Goal: Transaction & Acquisition: Obtain resource

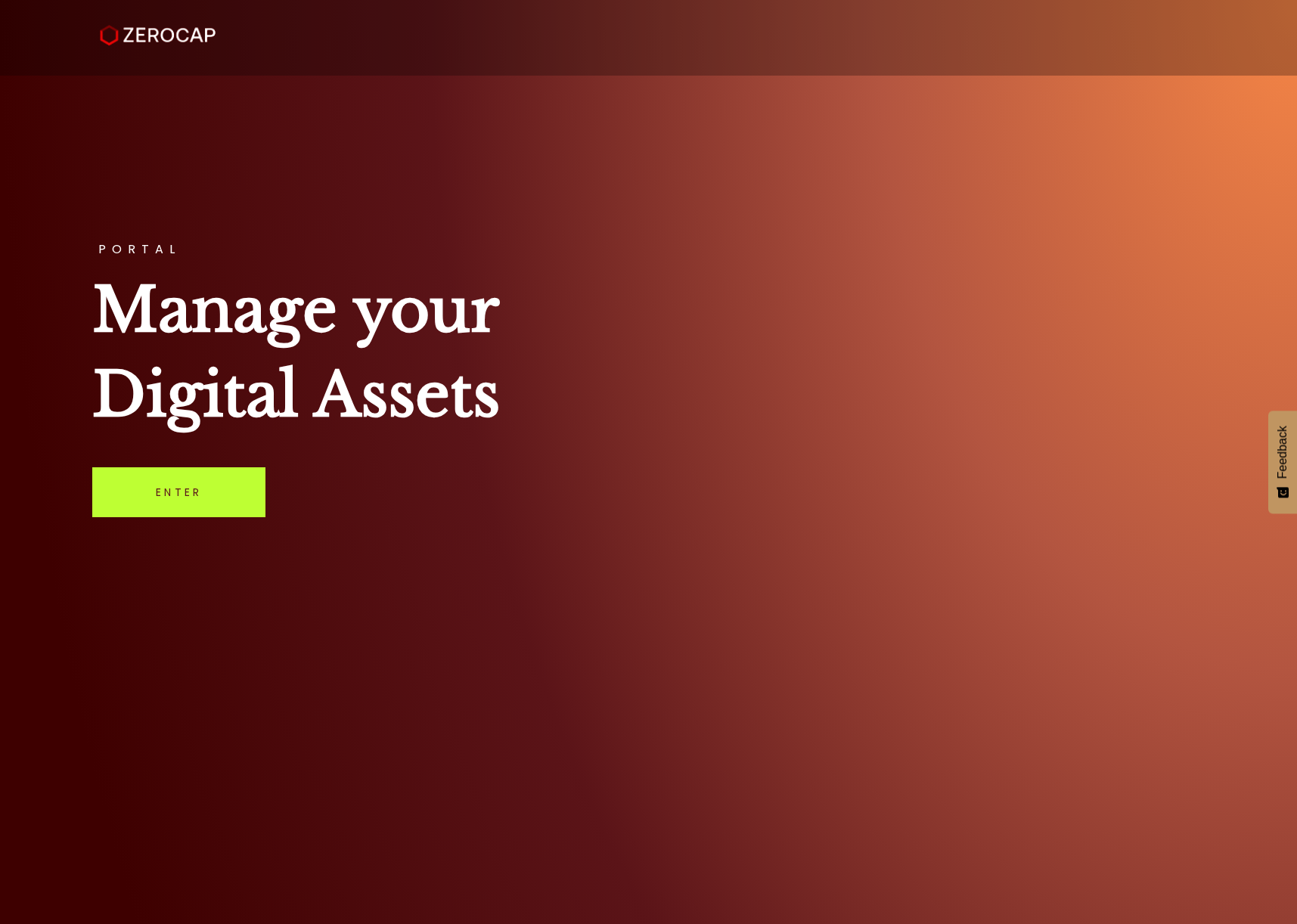
click at [212, 491] on link "Enter" at bounding box center [178, 492] width 173 height 50
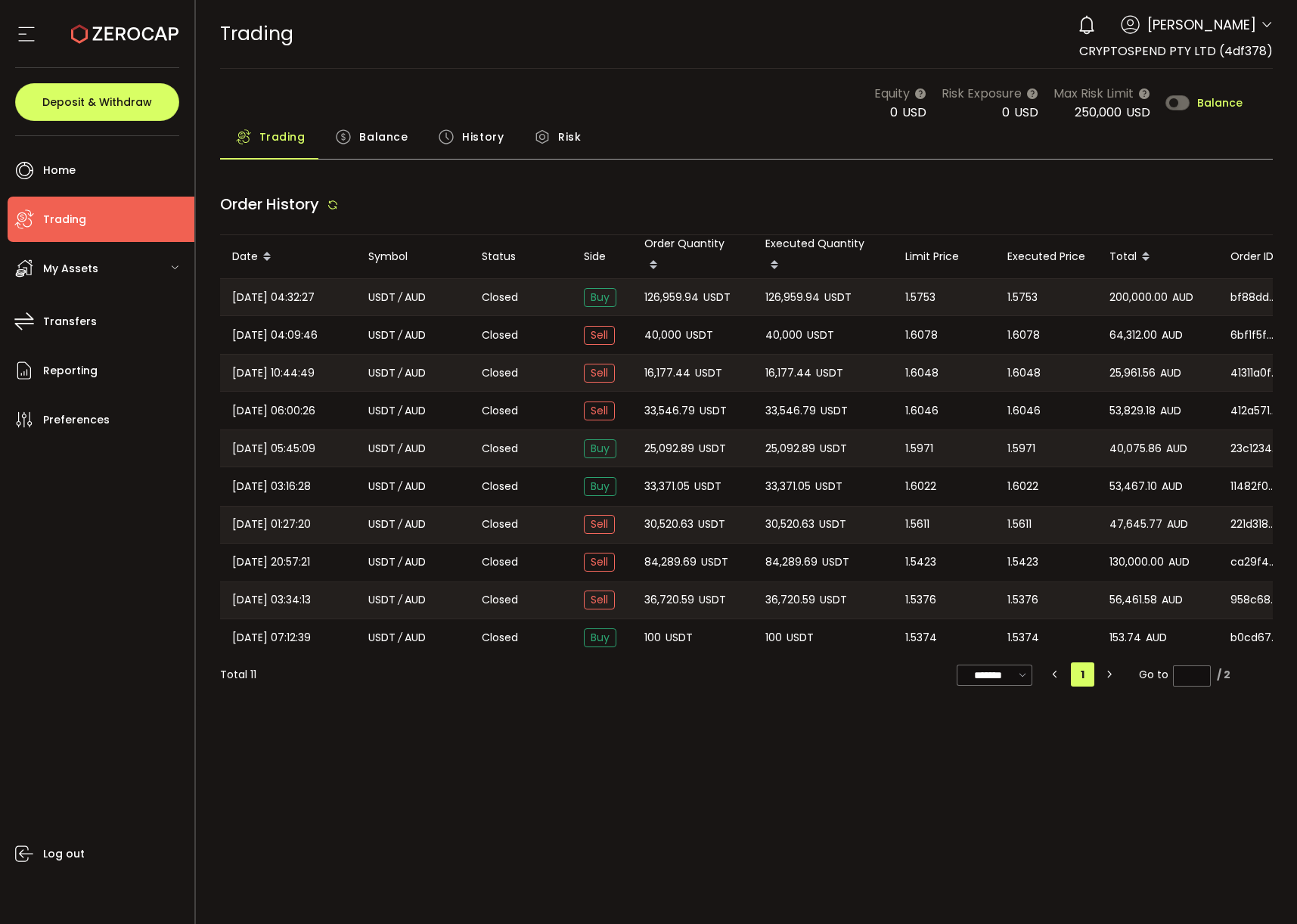
type input "***"
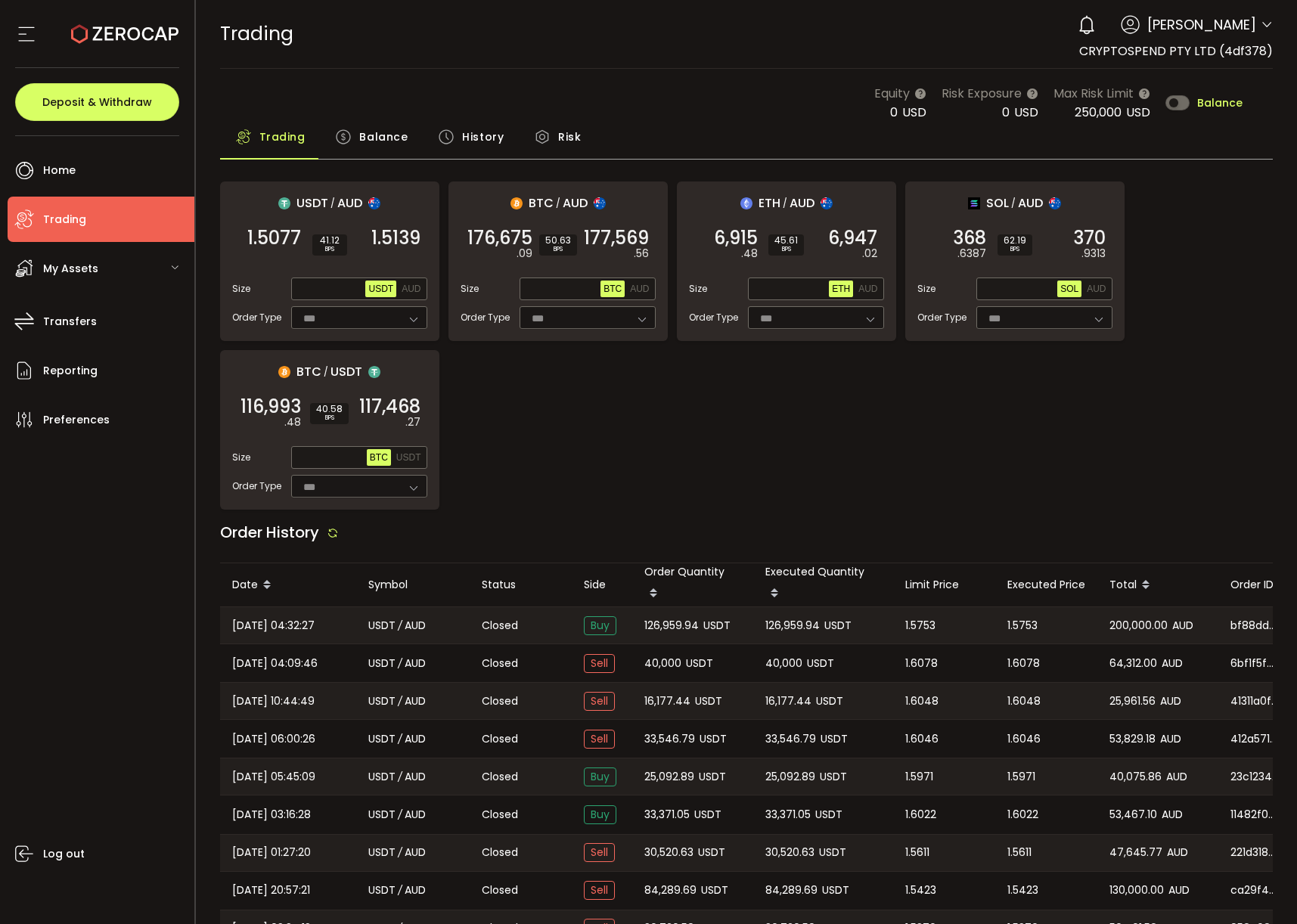
click at [386, 145] on span "Balance" at bounding box center [384, 137] width 49 height 30
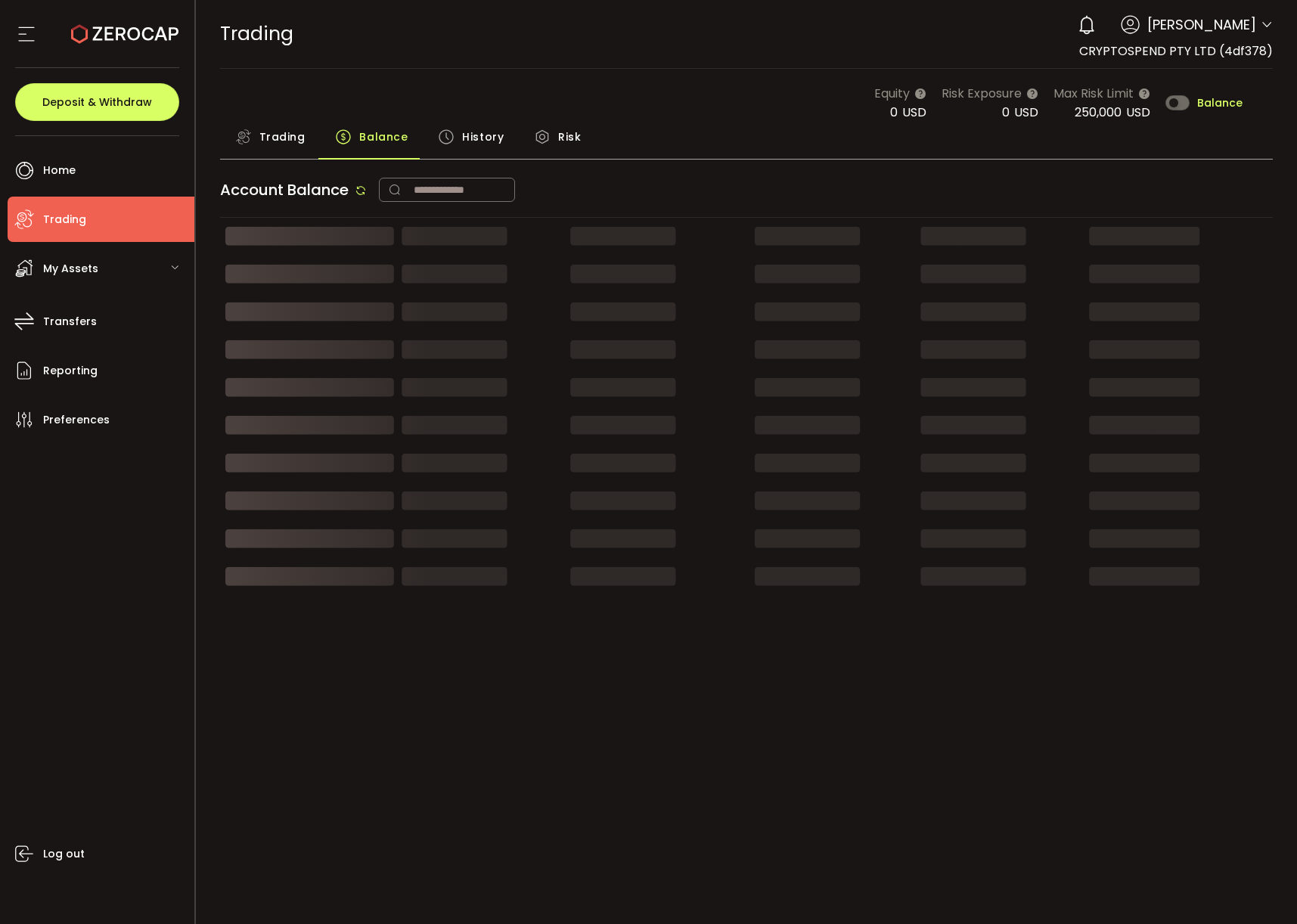
click at [313, 141] on div "Trading" at bounding box center [271, 140] width 101 height 37
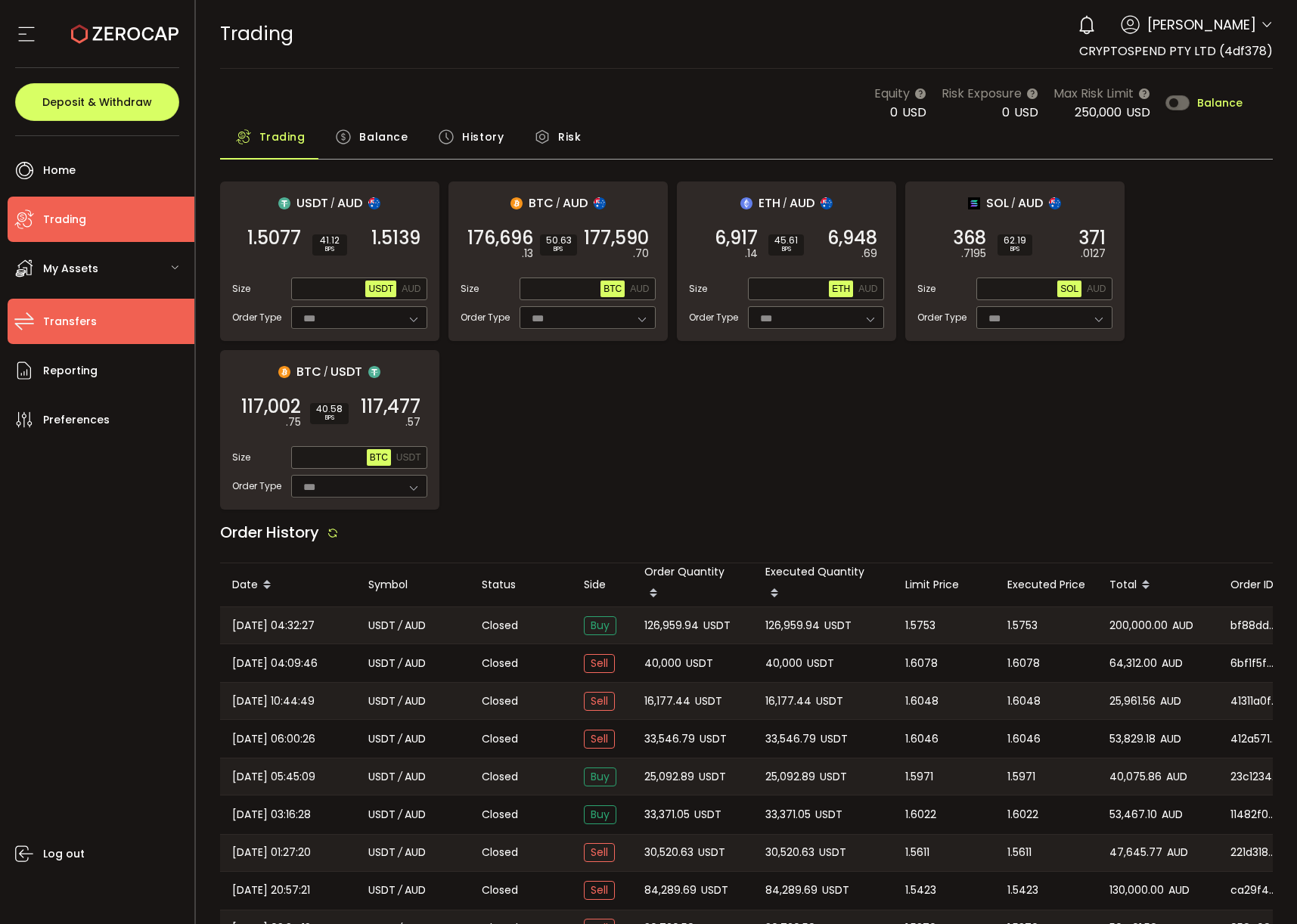
click at [97, 325] on li "Transfers" at bounding box center [101, 321] width 187 height 45
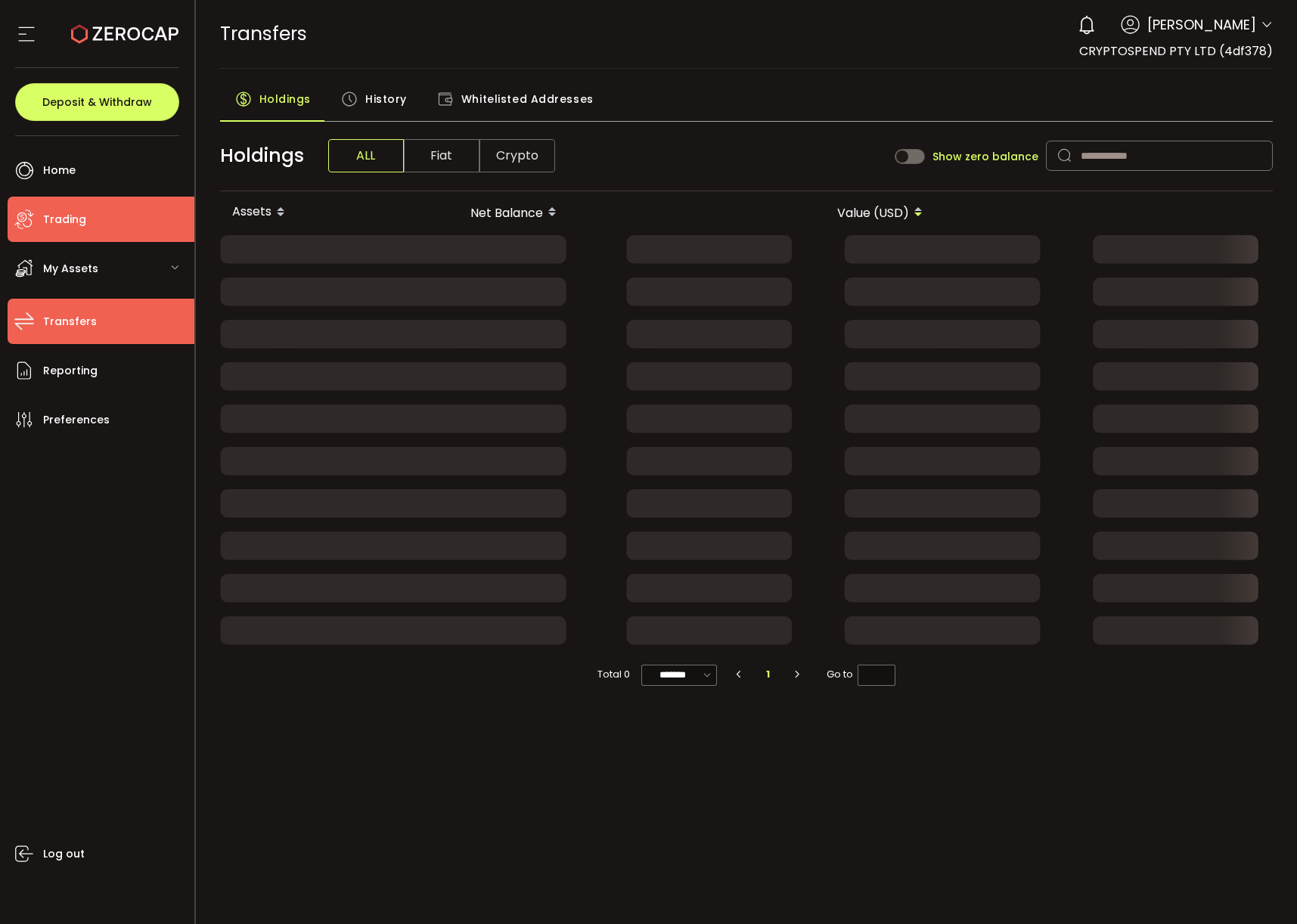
click at [99, 207] on li "Trading" at bounding box center [101, 219] width 187 height 45
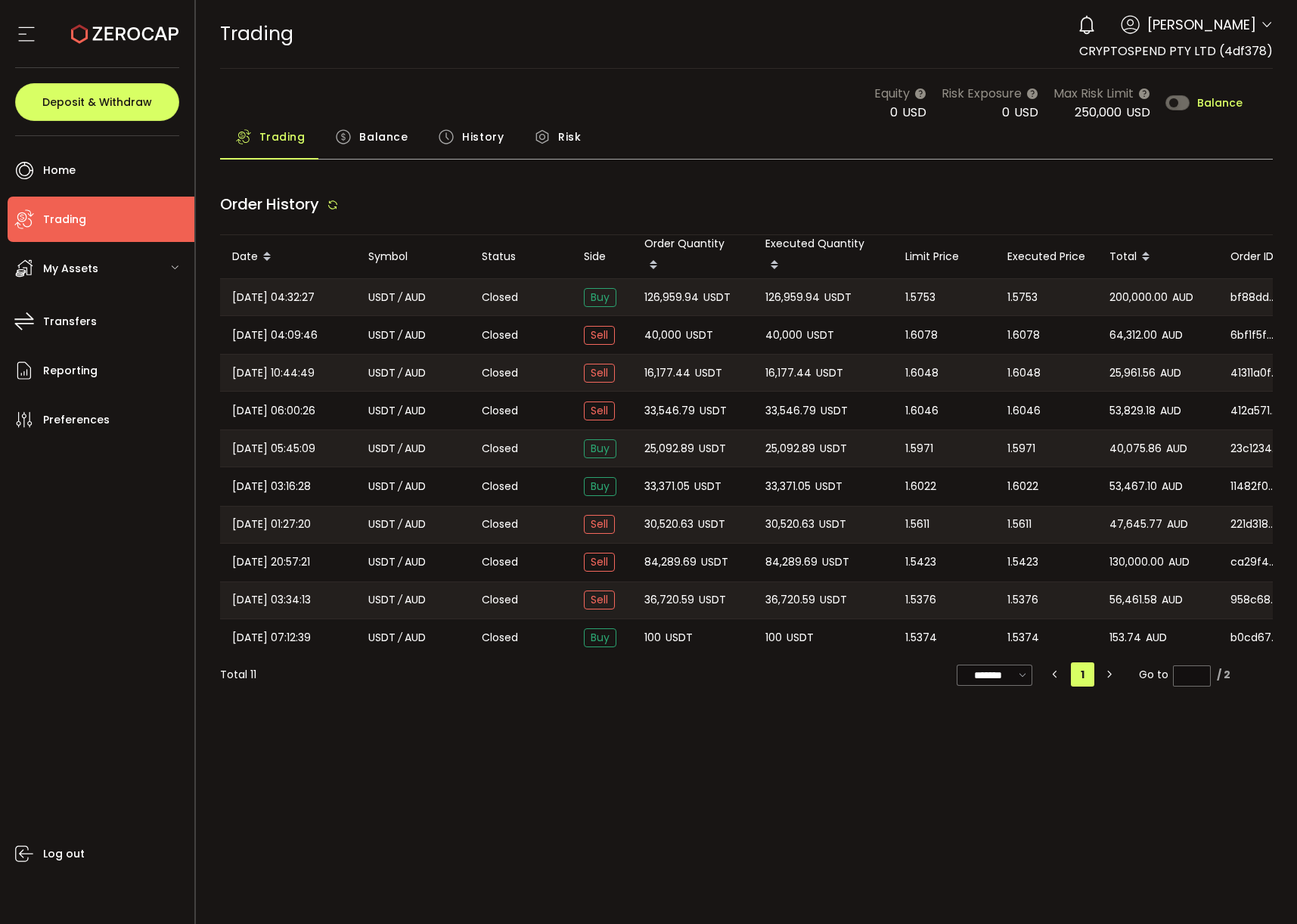
type input "***"
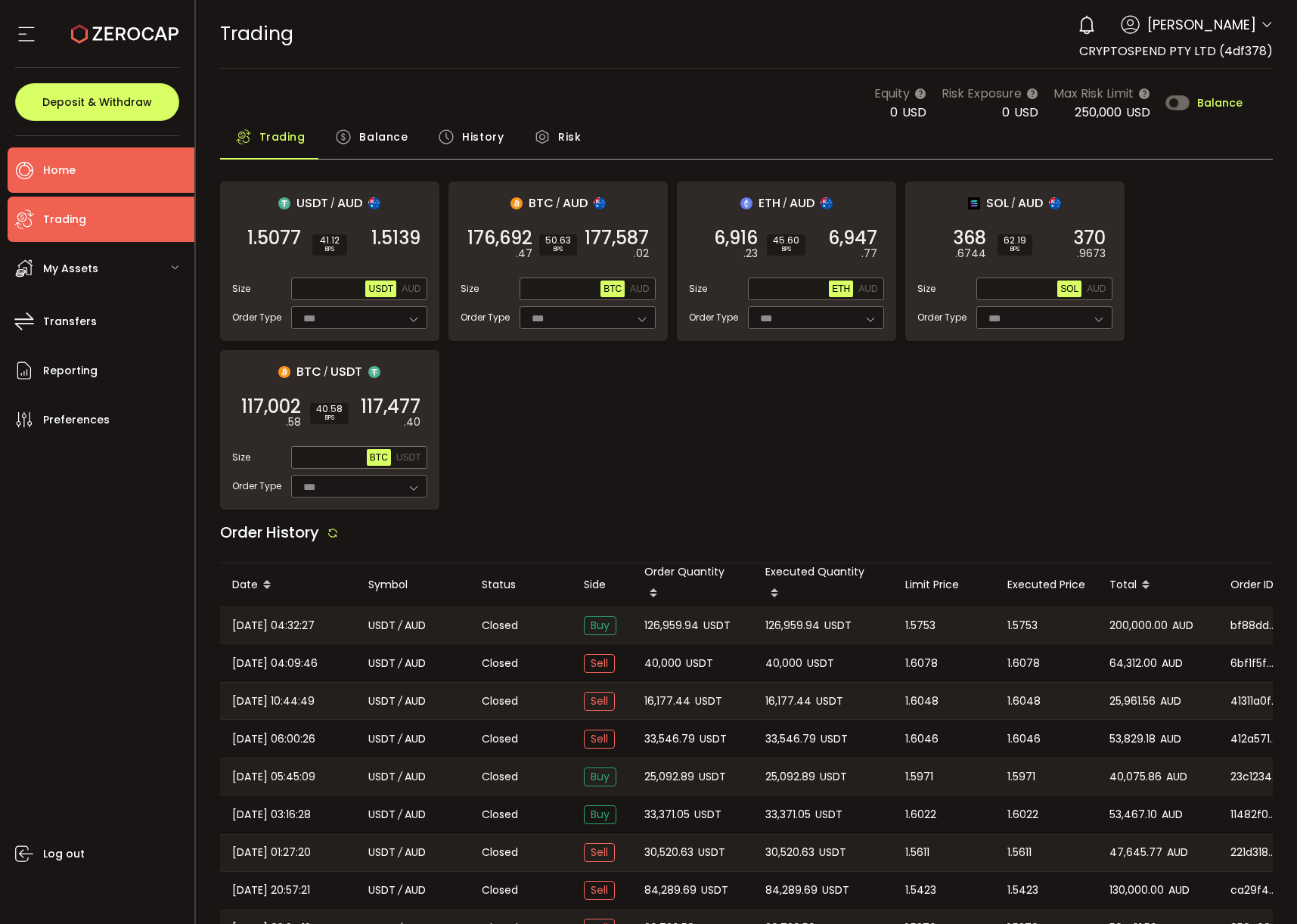
click at [96, 179] on li "Home" at bounding box center [101, 170] width 187 height 45
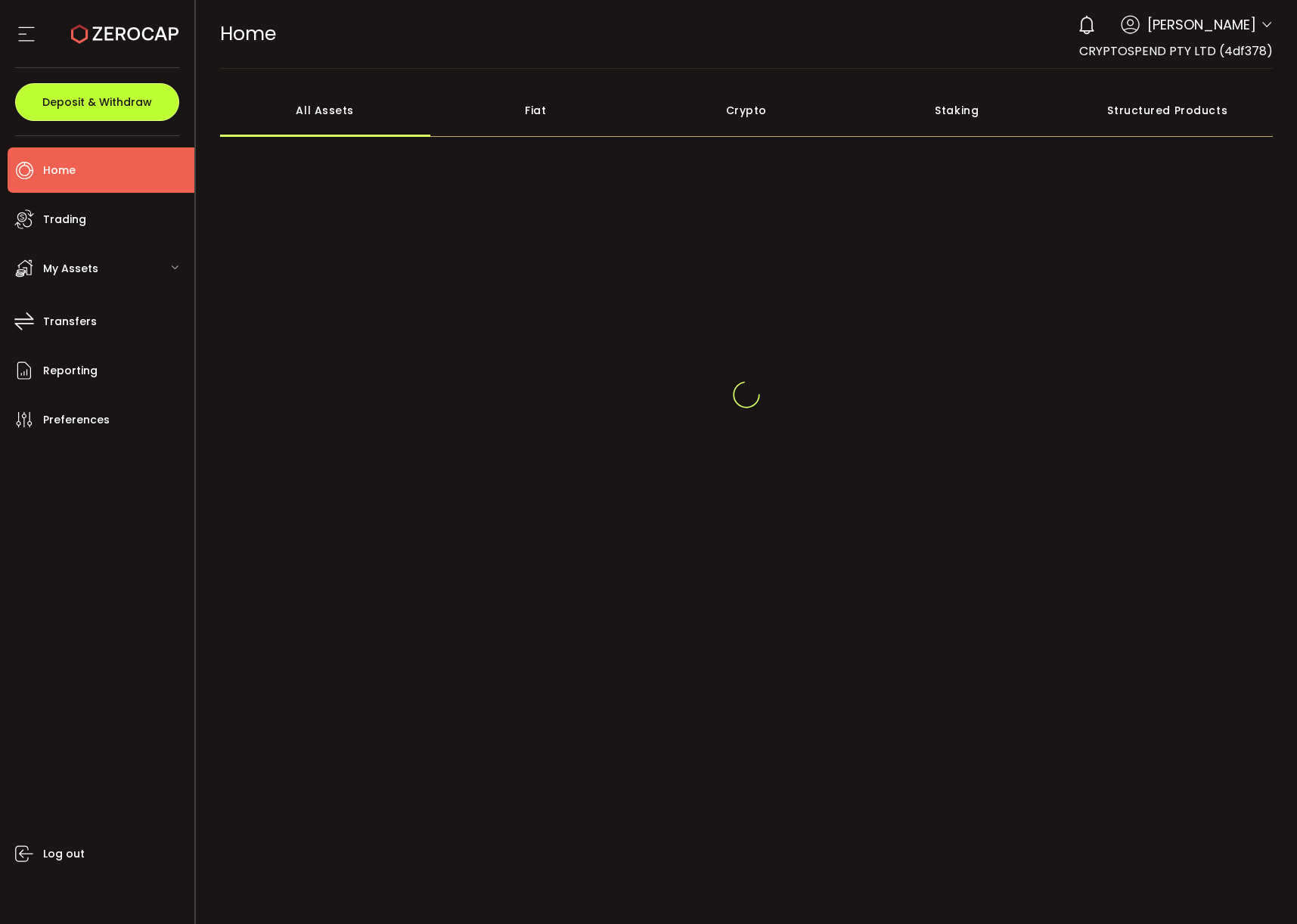
click at [101, 103] on span "Deposit & Withdraw" at bounding box center [97, 102] width 110 height 10
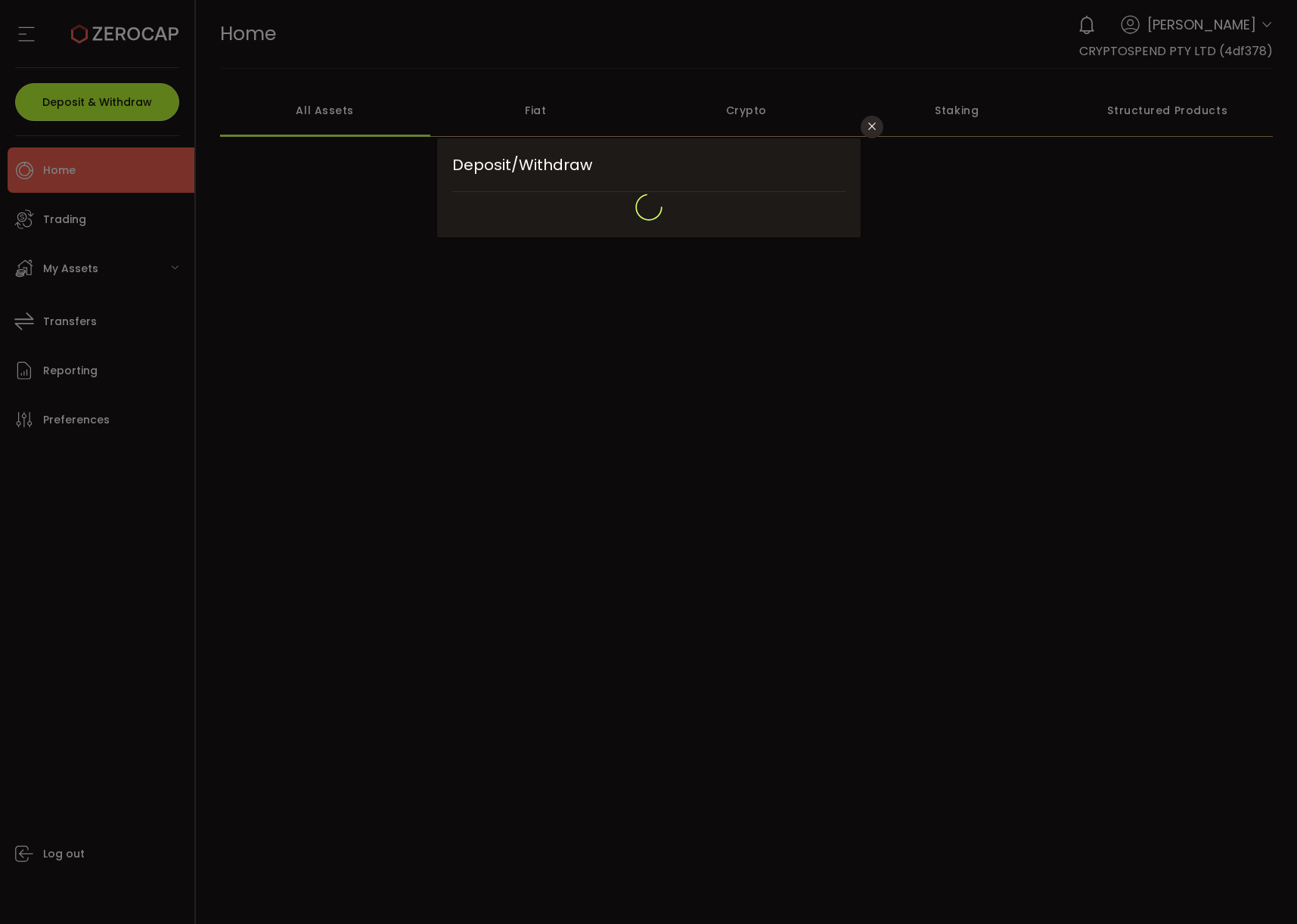
type input "*******"
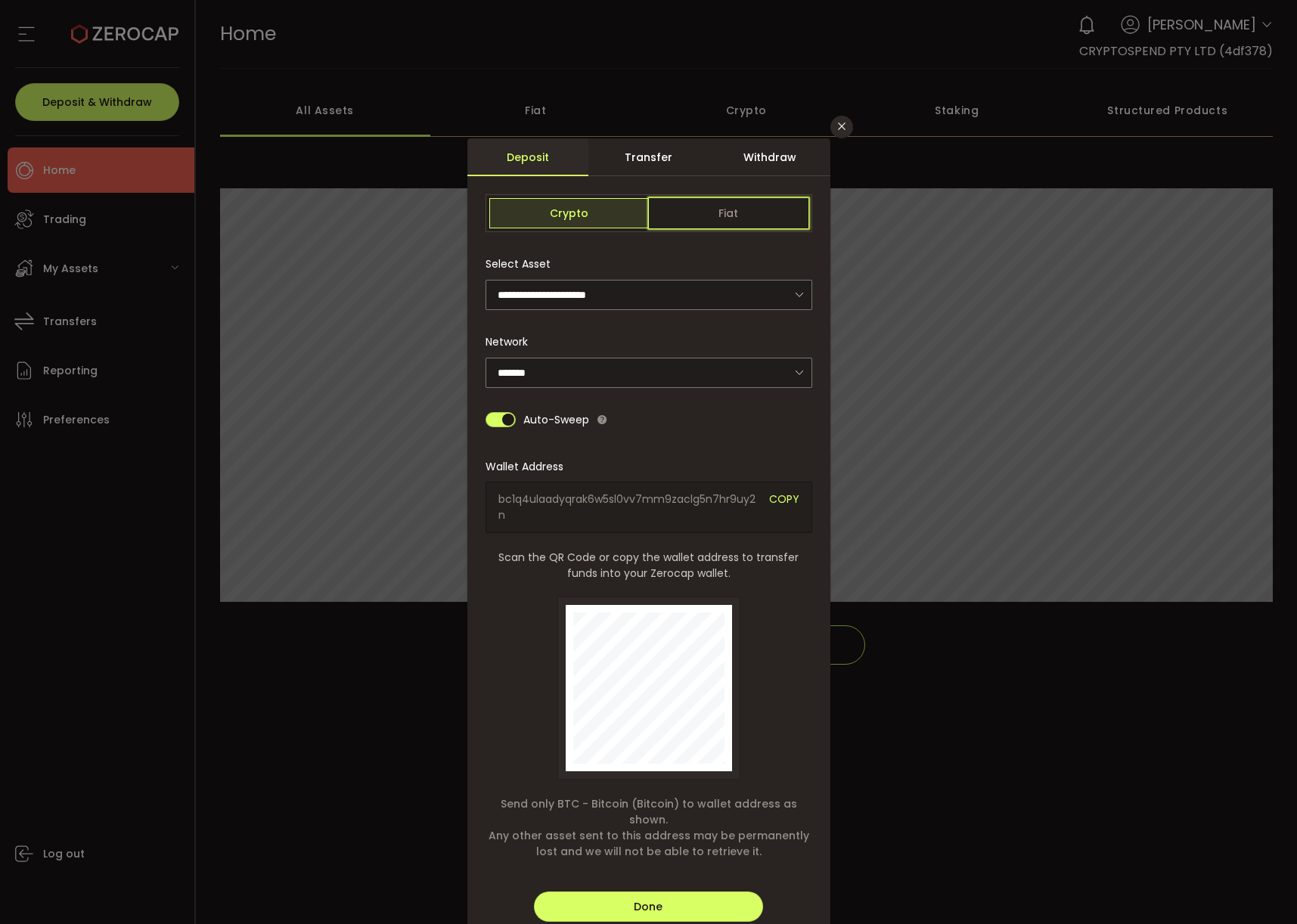
click at [739, 223] on span "Fiat" at bounding box center [728, 213] width 159 height 30
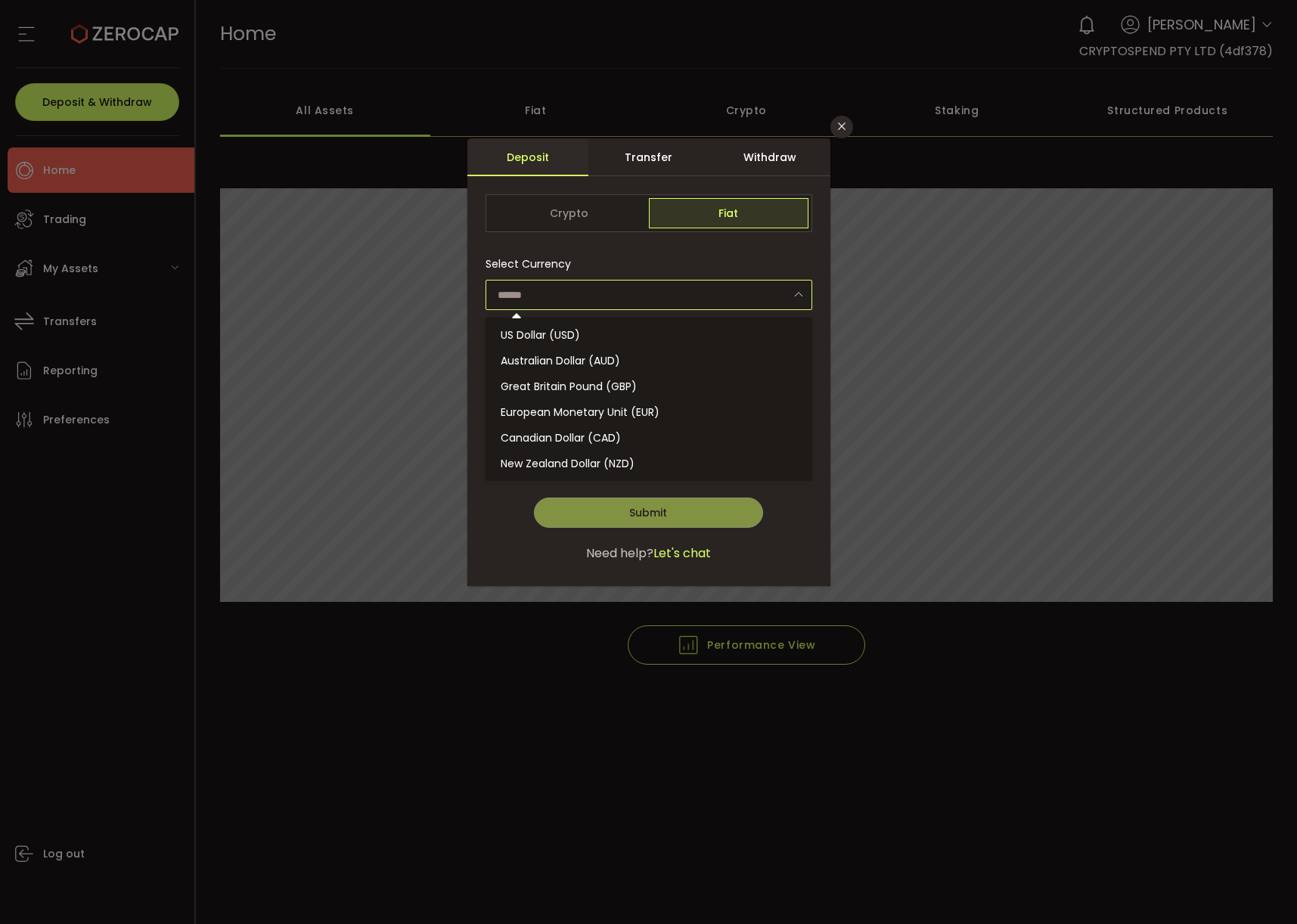
click at [644, 303] on input "dialog" at bounding box center [648, 294] width 326 height 30
click at [777, 511] on div "Done Continue Submit" at bounding box center [648, 505] width 326 height 45
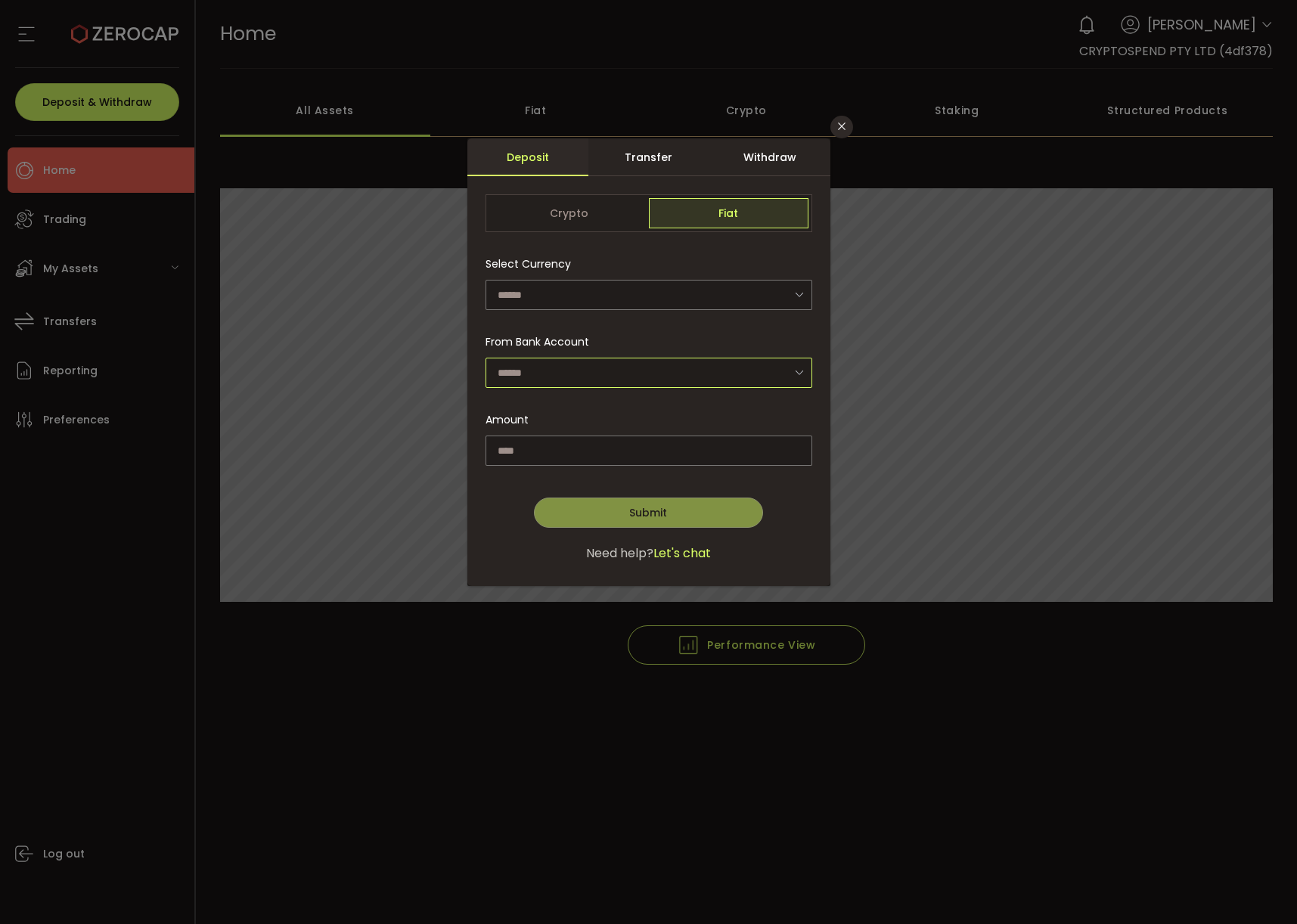
click at [623, 377] on input "dialog" at bounding box center [648, 372] width 326 height 30
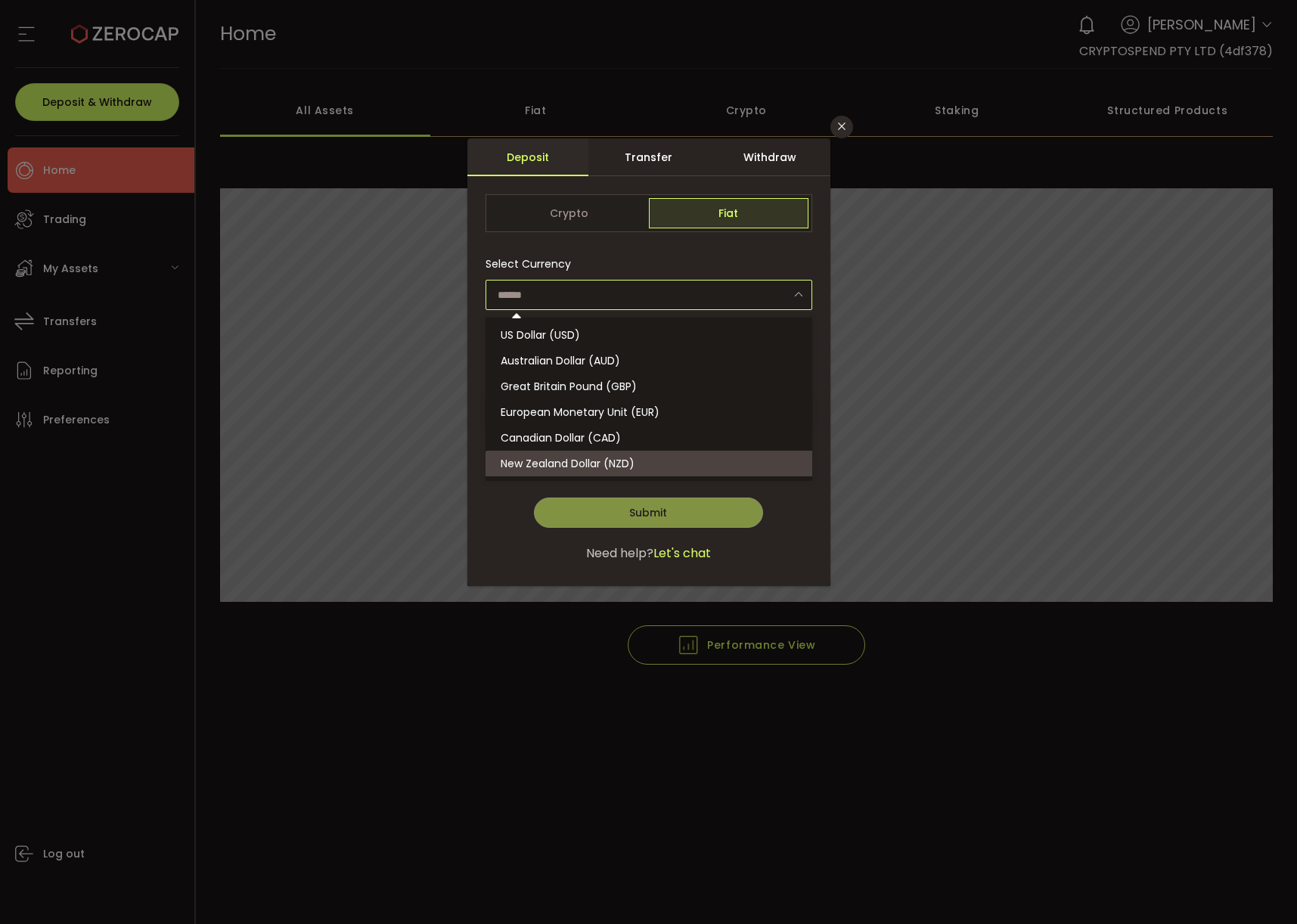
click at [604, 298] on input "dialog" at bounding box center [648, 294] width 326 height 30
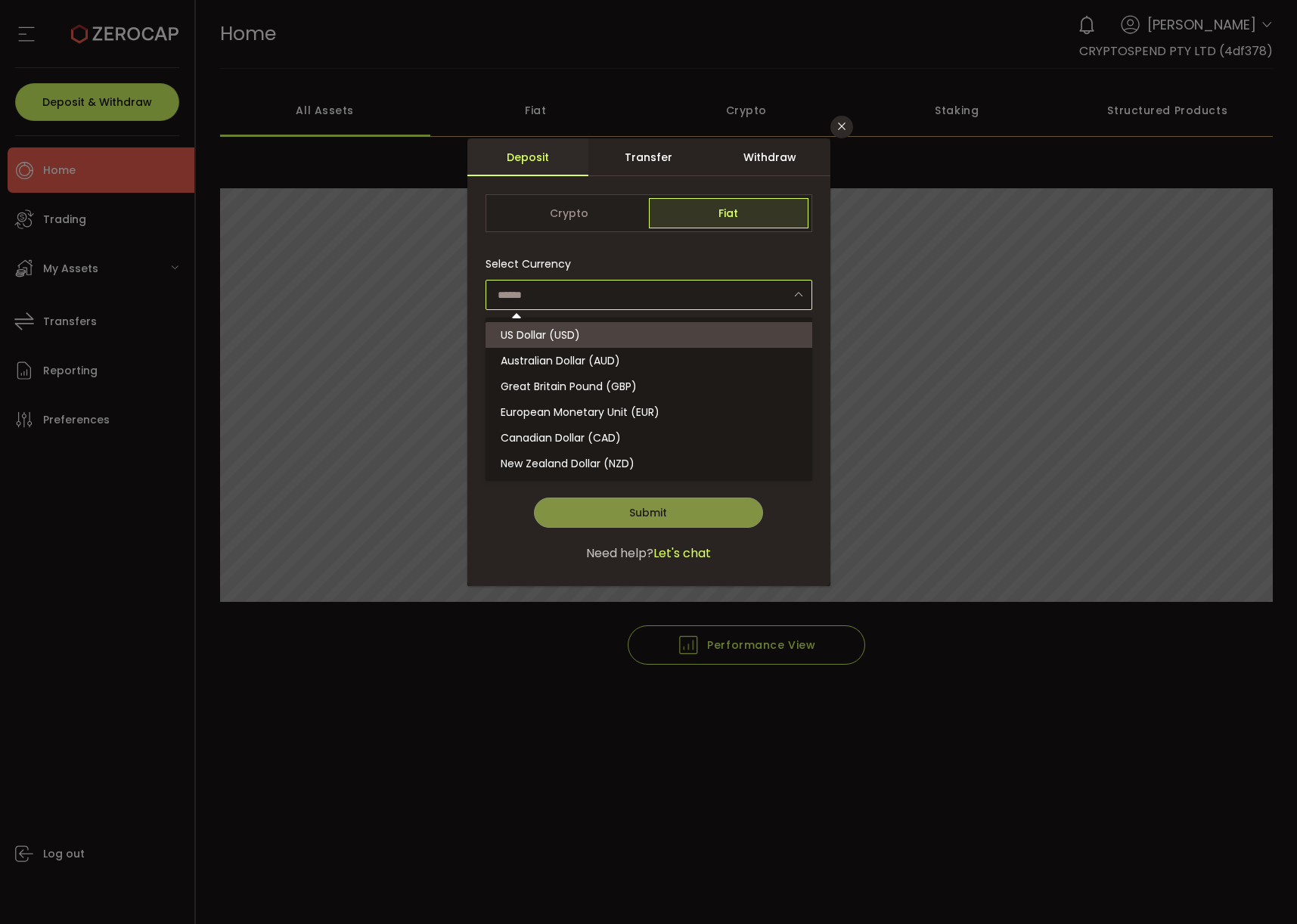
click at [666, 258] on div "Select Currency" at bounding box center [648, 279] width 326 height 61
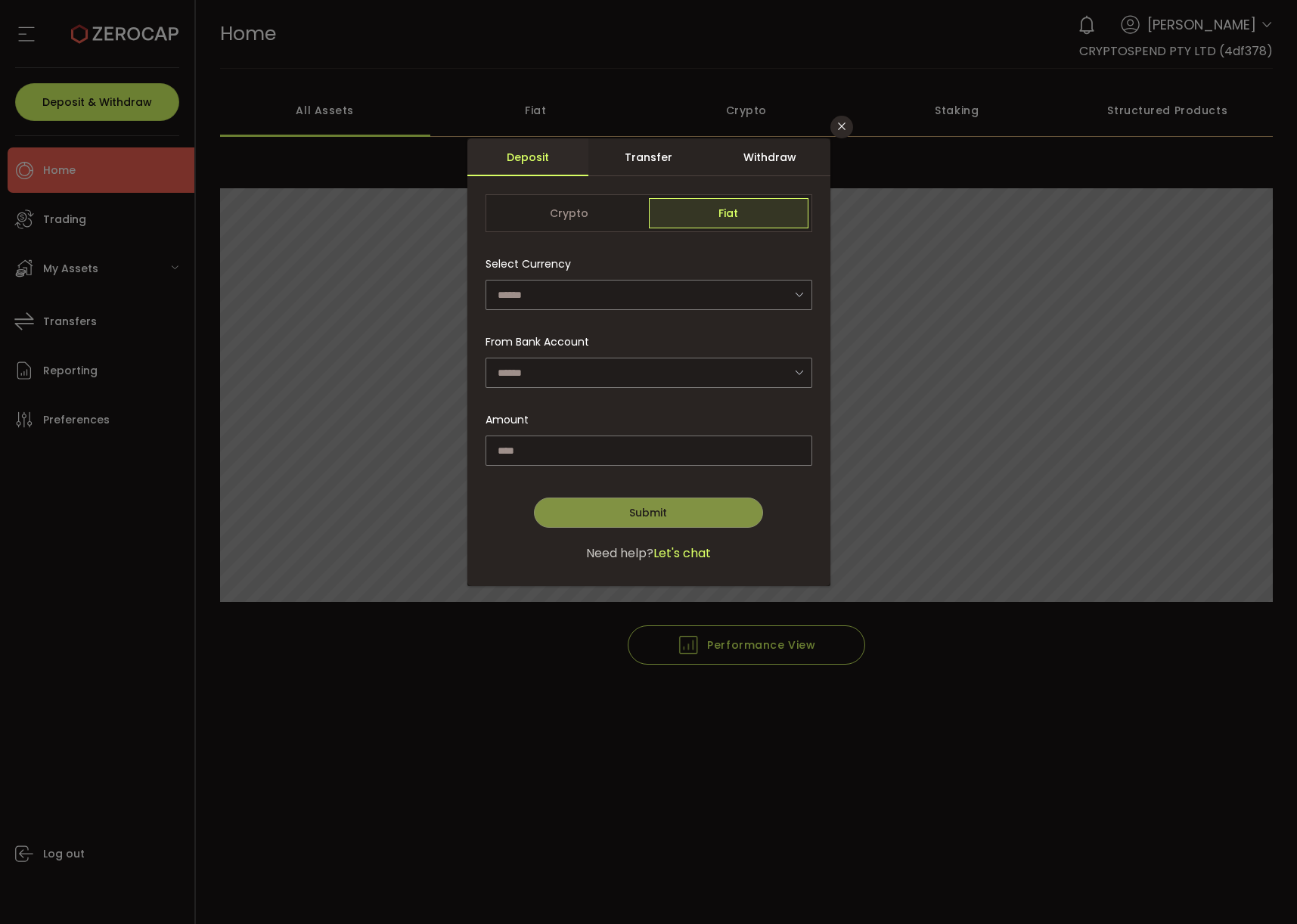
click at [664, 164] on div "Transfer" at bounding box center [648, 157] width 121 height 37
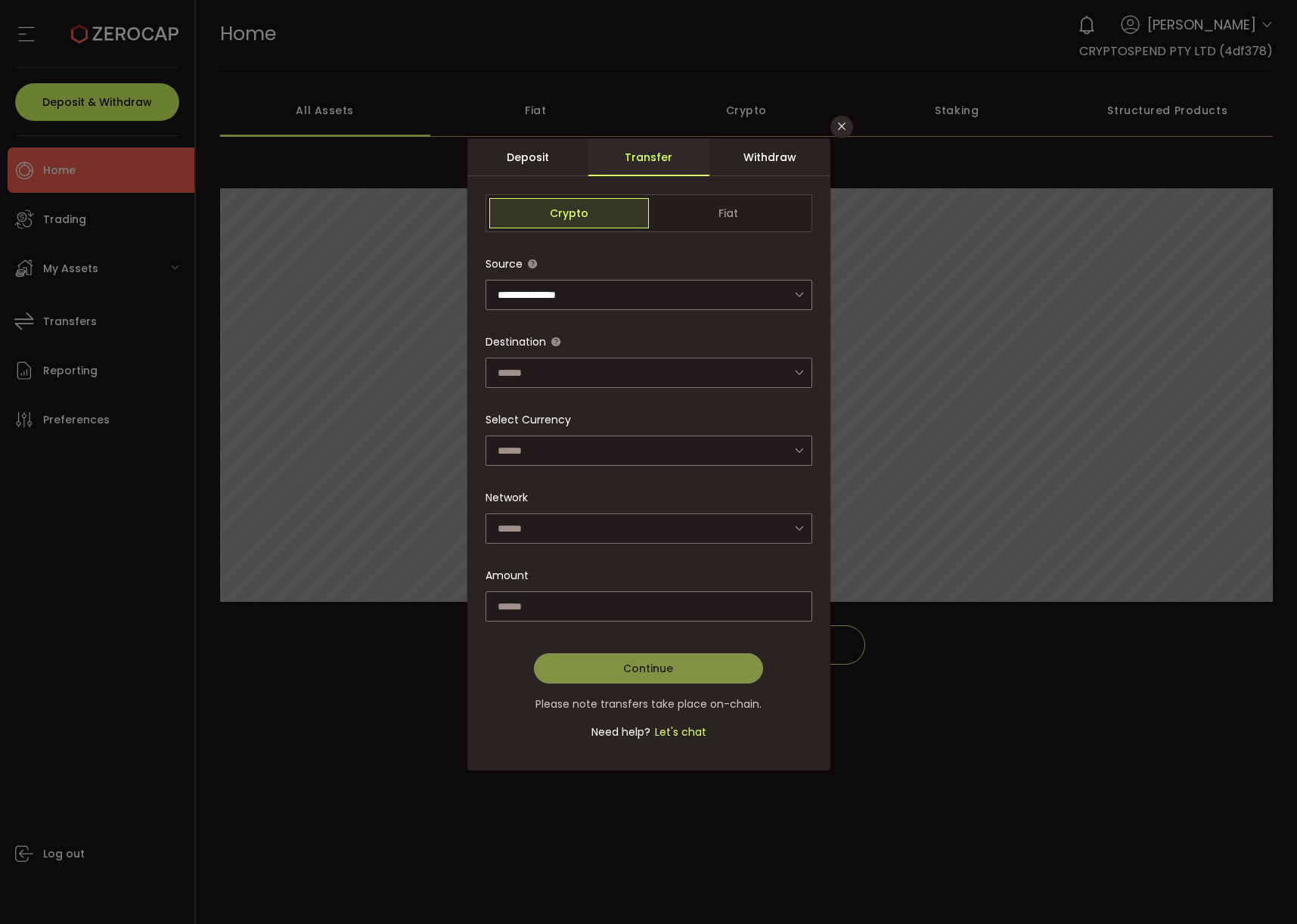
click at [736, 170] on div "Withdraw" at bounding box center [769, 157] width 121 height 37
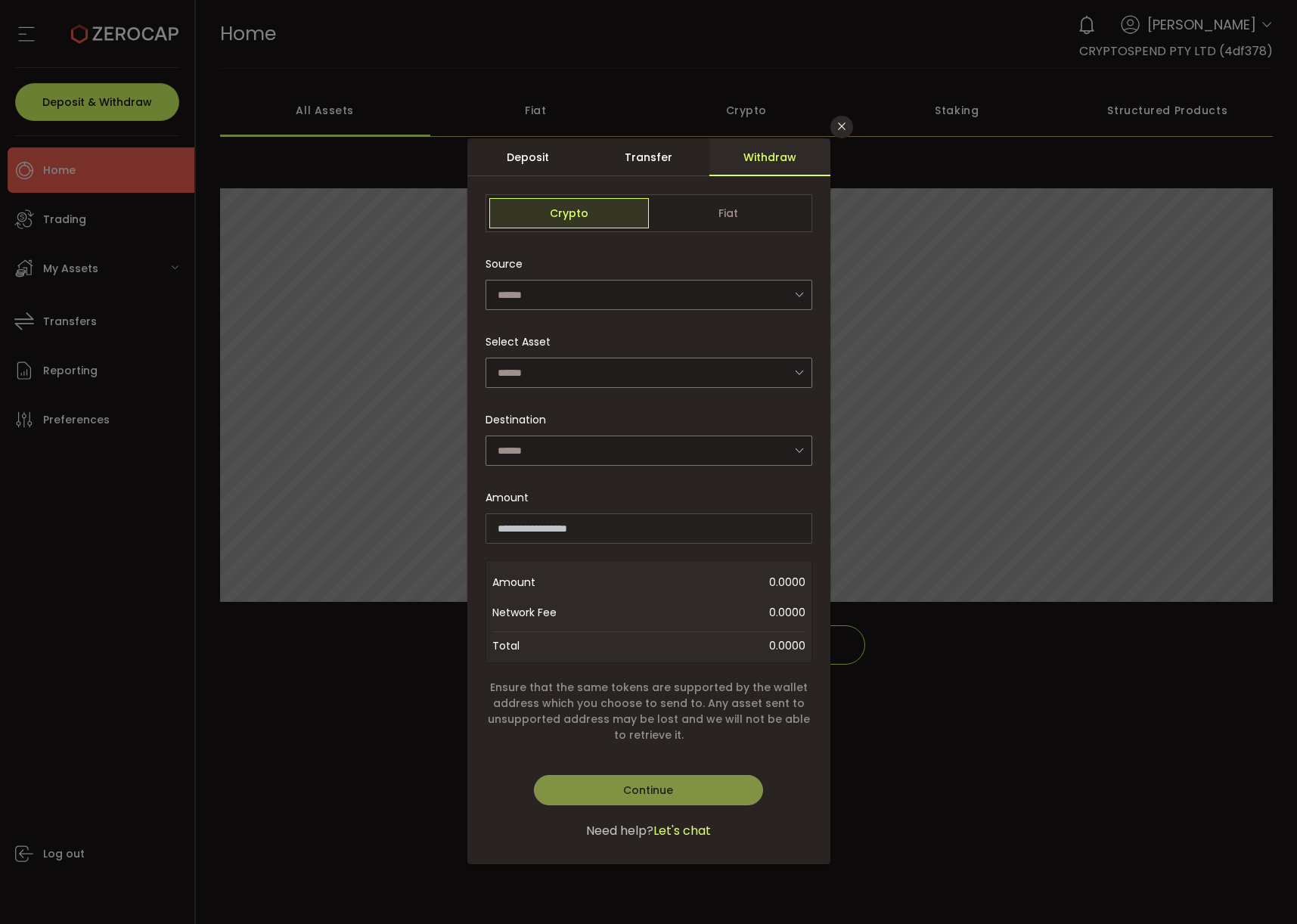
click at [527, 159] on div "Deposit" at bounding box center [528, 157] width 121 height 37
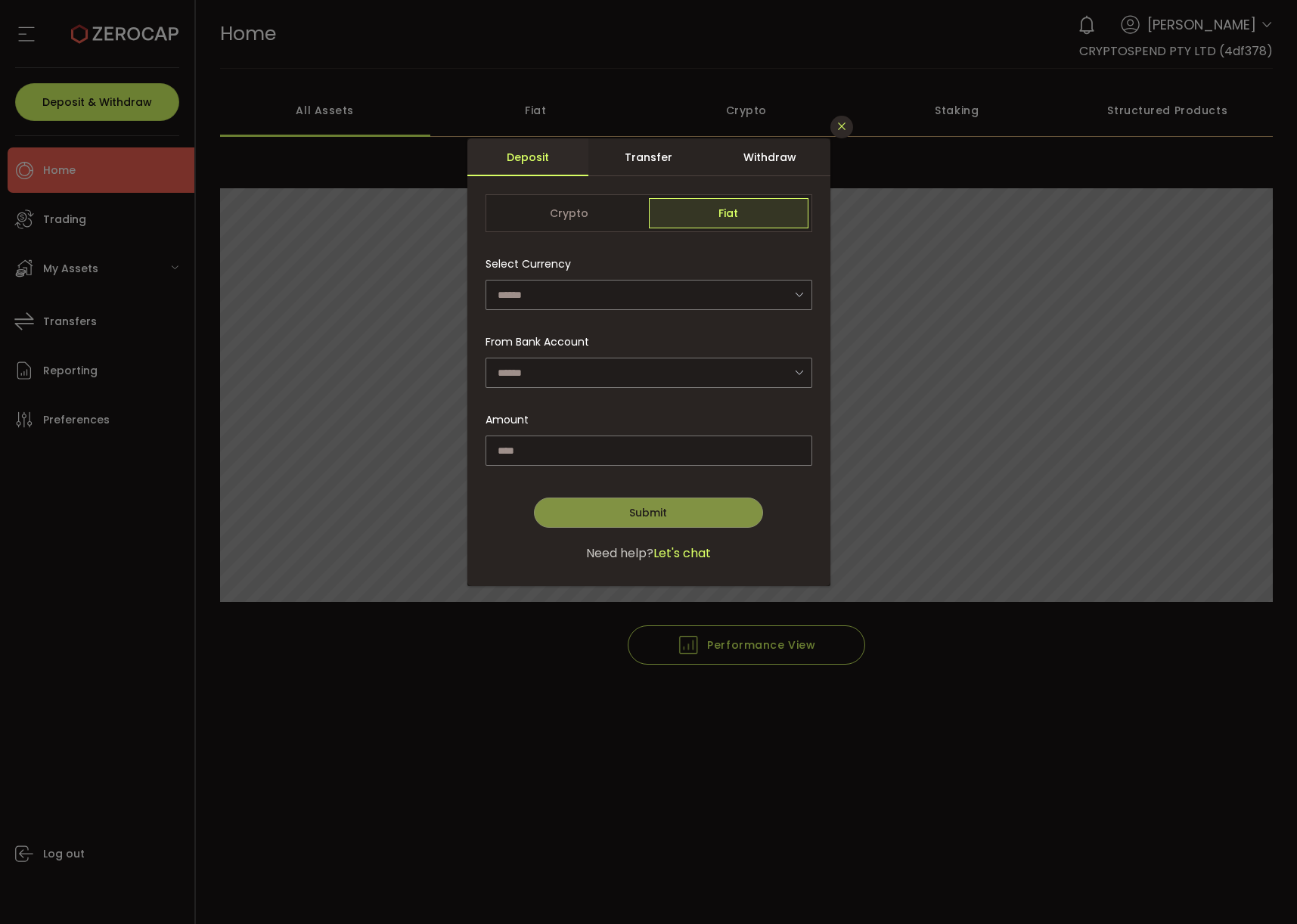
click at [850, 130] on button "Close" at bounding box center [842, 127] width 23 height 23
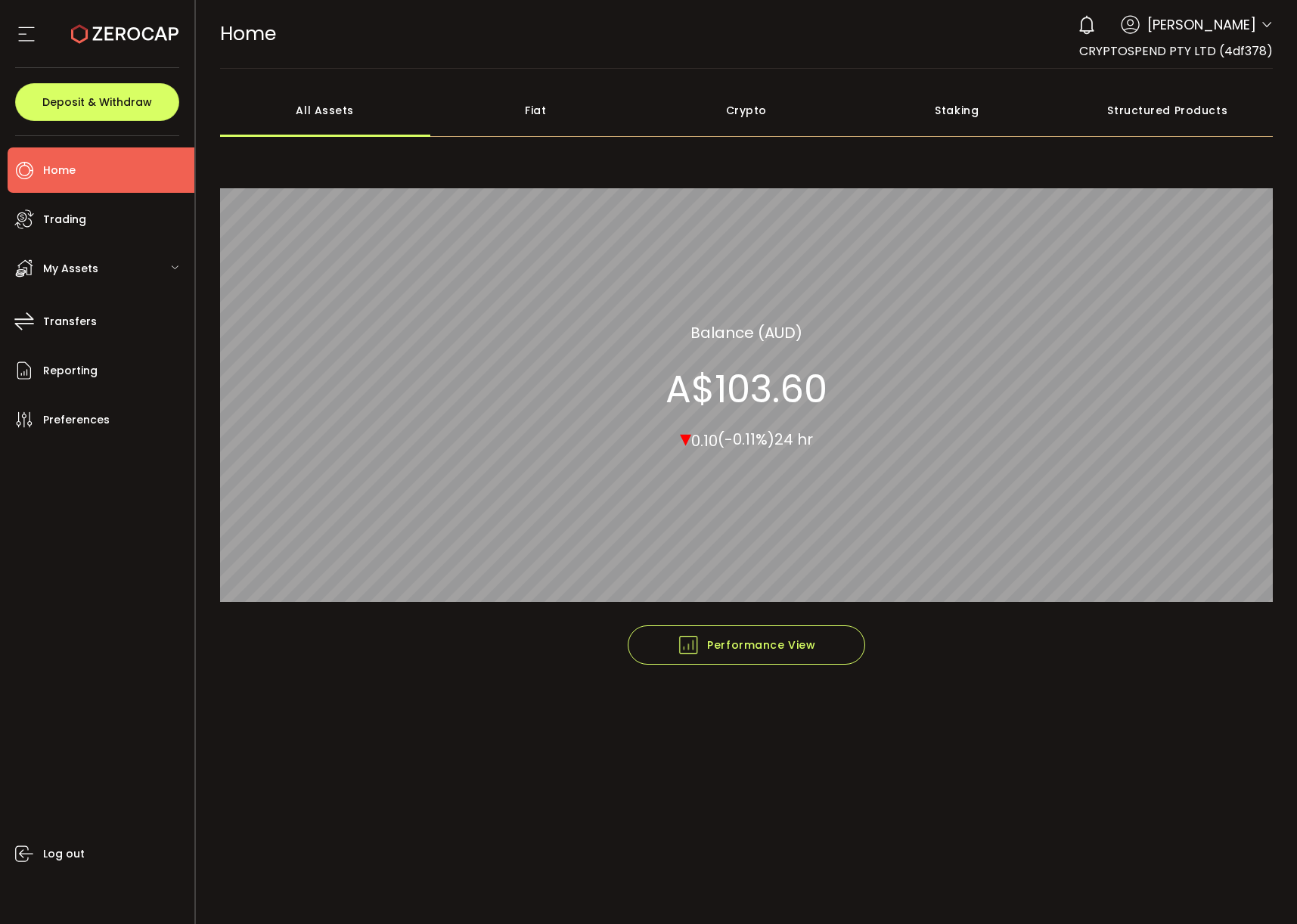
click at [891, 862] on main "**********" at bounding box center [747, 496] width 1102 height 855
